Goal: Information Seeking & Learning: Learn about a topic

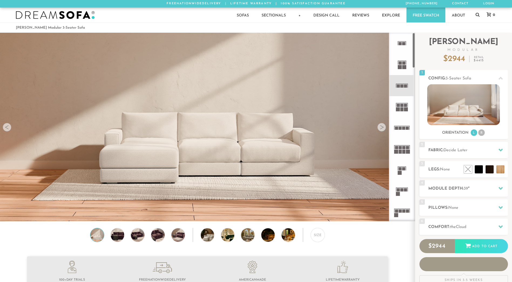
scroll to position [6318, 508]
click at [404, 108] on icon at bounding box center [402, 106] width 21 height 21
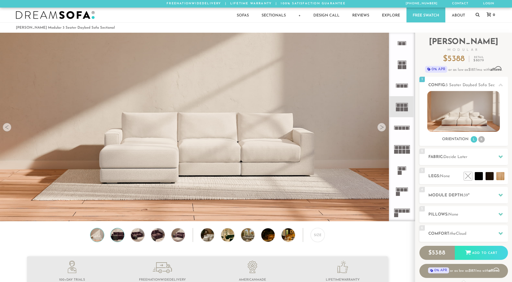
click at [118, 236] on img at bounding box center [117, 235] width 16 height 14
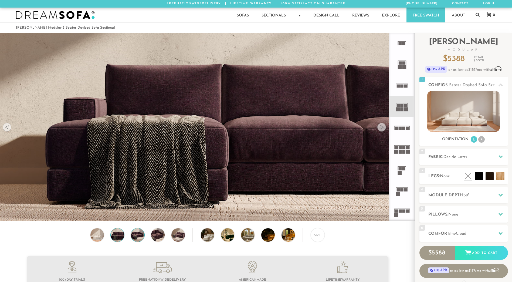
click at [136, 234] on img at bounding box center [138, 235] width 16 height 14
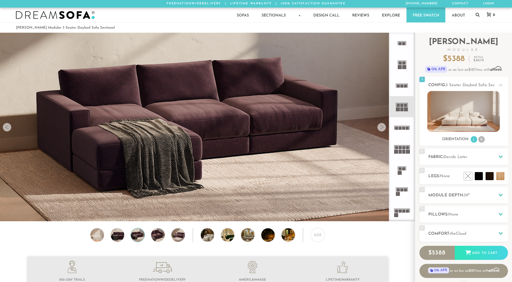
drag, startPoint x: 237, startPoint y: 240, endPoint x: 223, endPoint y: 237, distance: 14.7
click at [237, 240] on div "Size" at bounding box center [207, 236] width 415 height 17
drag, startPoint x: 211, startPoint y: 237, endPoint x: 216, endPoint y: 236, distance: 5.2
click at [210, 237] on img at bounding box center [213, 235] width 24 height 14
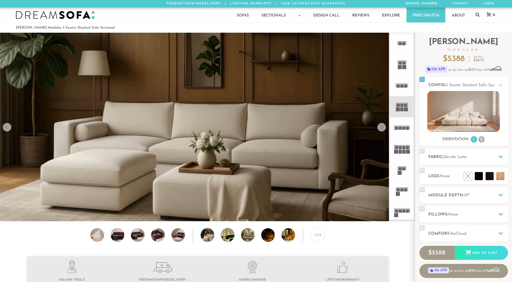
click at [227, 235] on img at bounding box center [233, 235] width 24 height 14
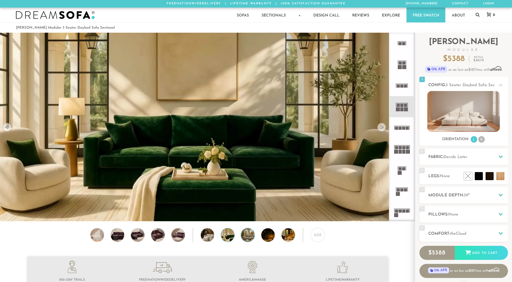
click at [247, 235] on img at bounding box center [253, 235] width 24 height 14
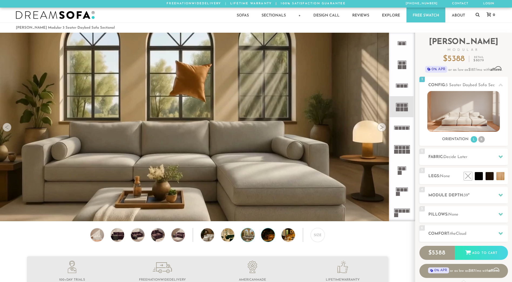
click at [267, 236] on img at bounding box center [273, 235] width 24 height 14
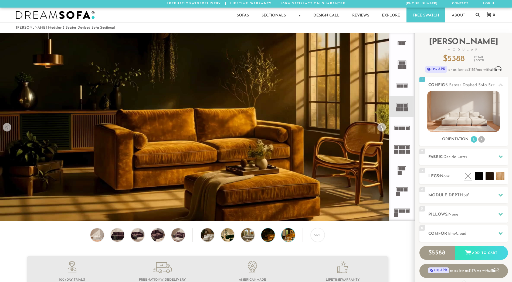
click at [286, 235] on img at bounding box center [294, 235] width 24 height 14
